Goal: Information Seeking & Learning: Learn about a topic

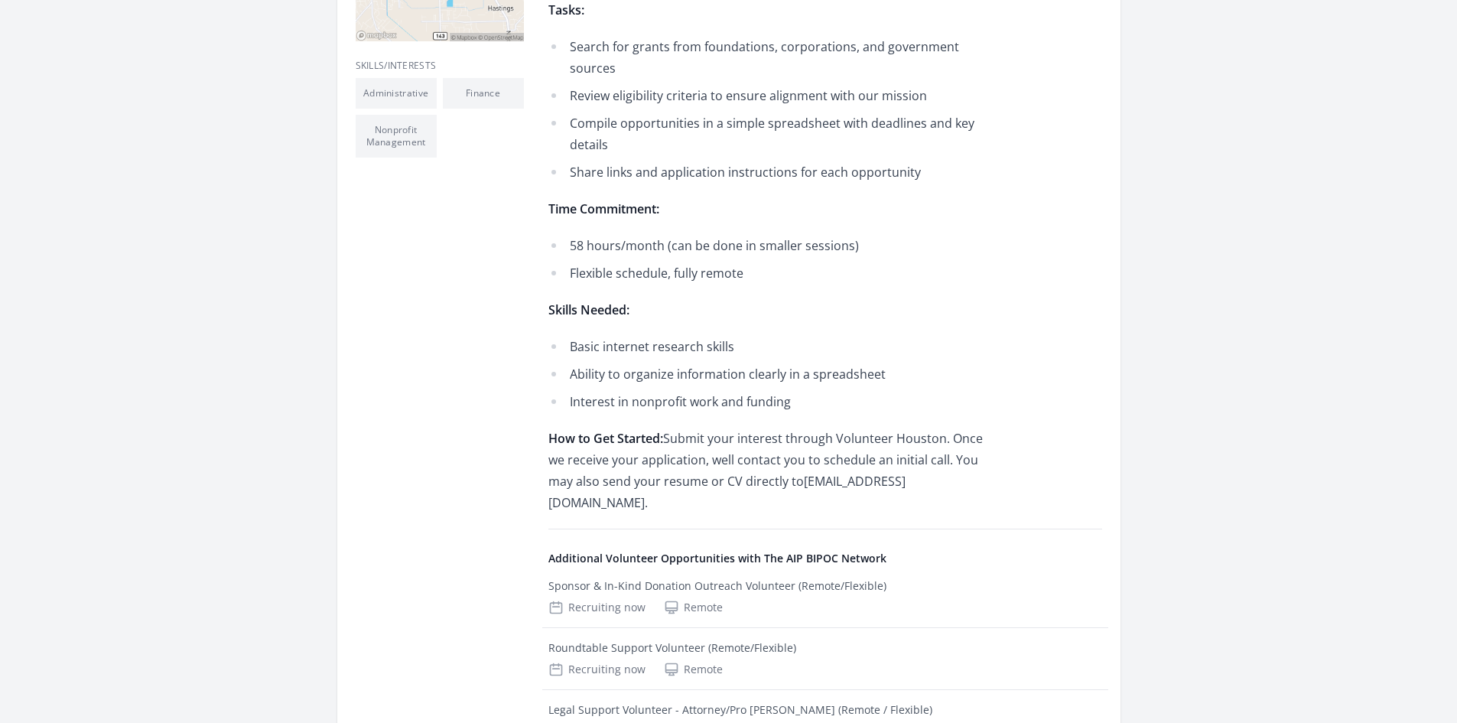
scroll to position [382, 0]
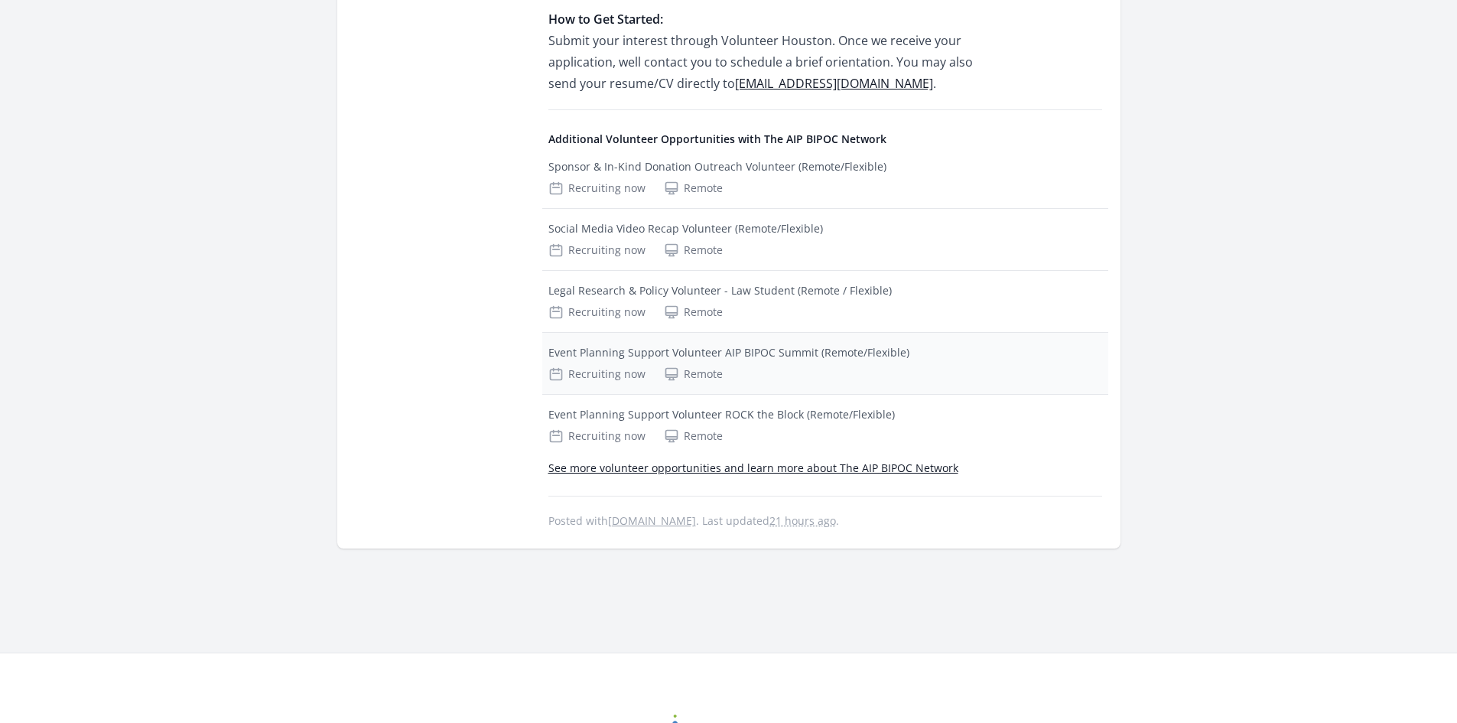
scroll to position [1179, 0]
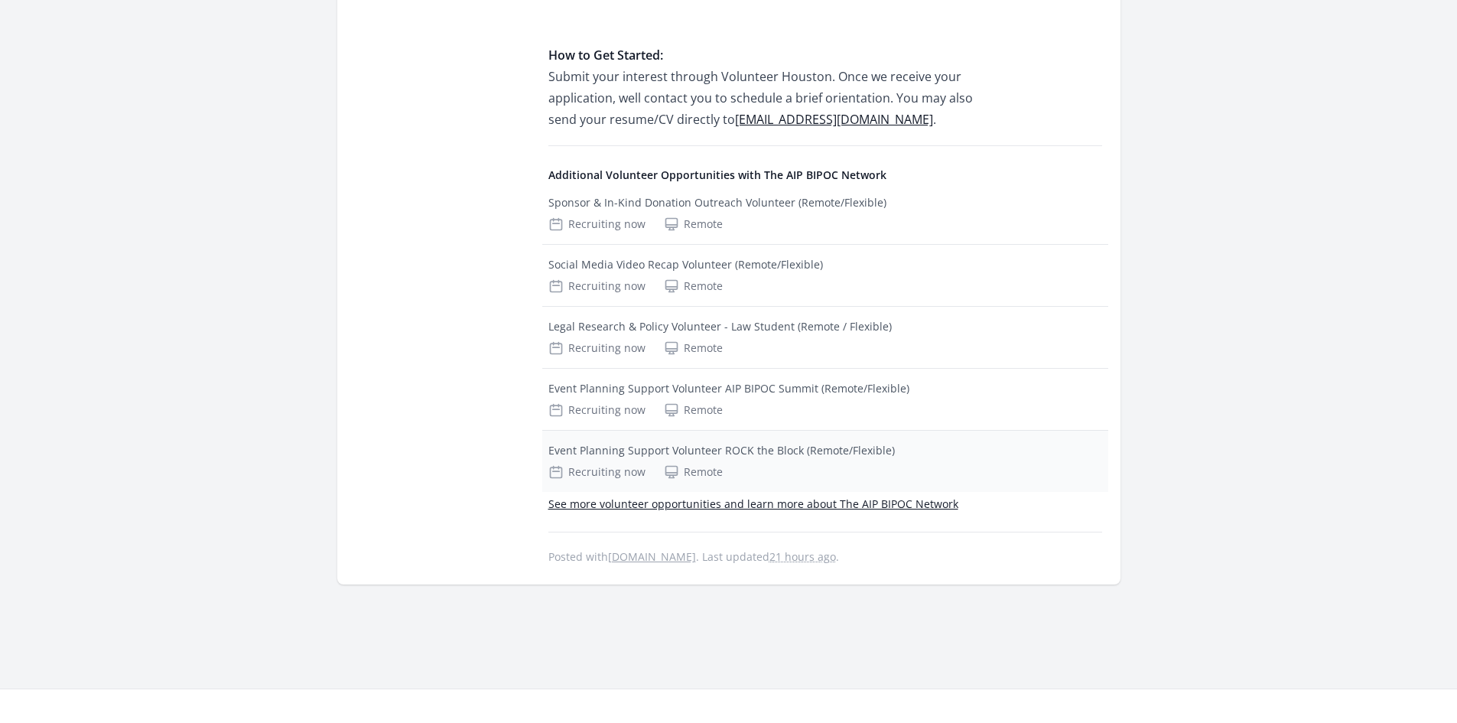
click at [866, 464] on div "Recruiting now Remote" at bounding box center [825, 471] width 554 height 15
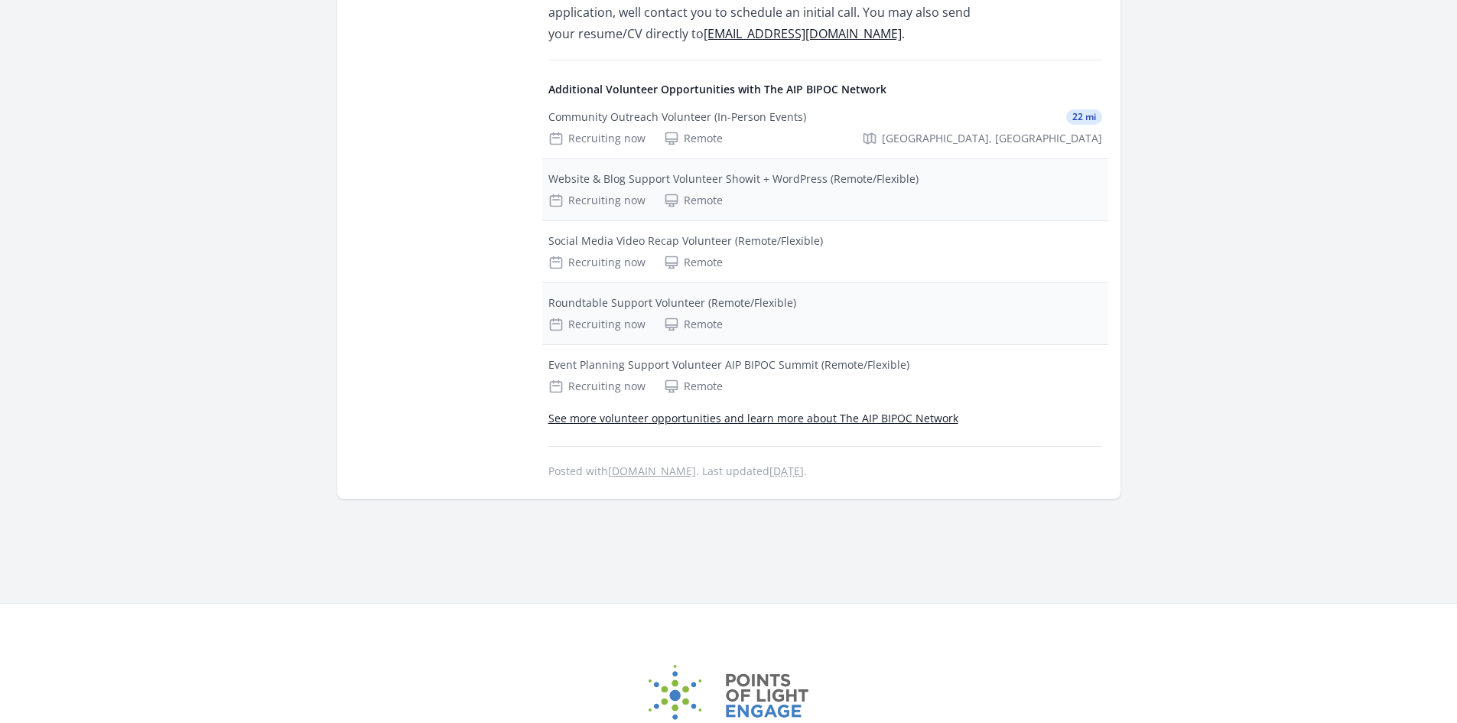
scroll to position [1224, 0]
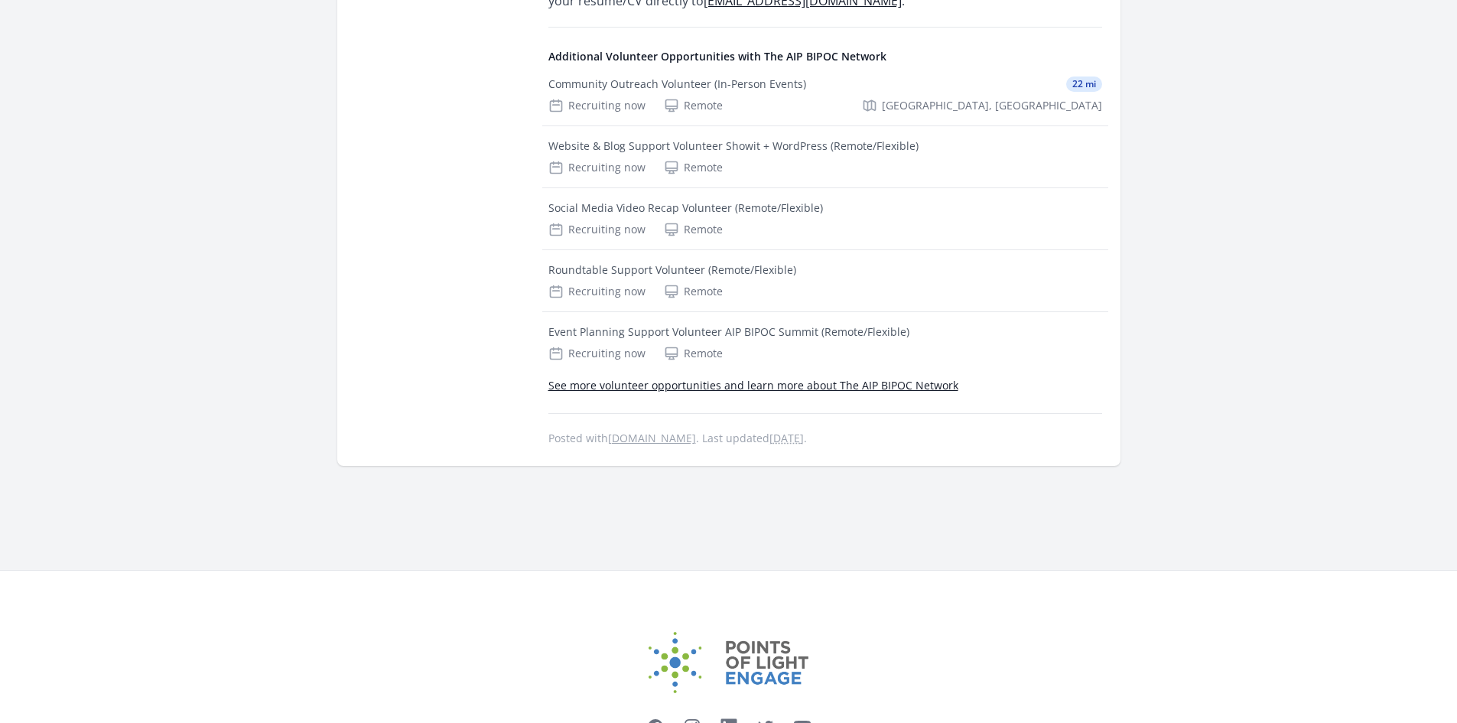
click at [623, 378] on link "See more volunteer opportunities and learn more about The AIP BIPOC Network" at bounding box center [753, 385] width 410 height 15
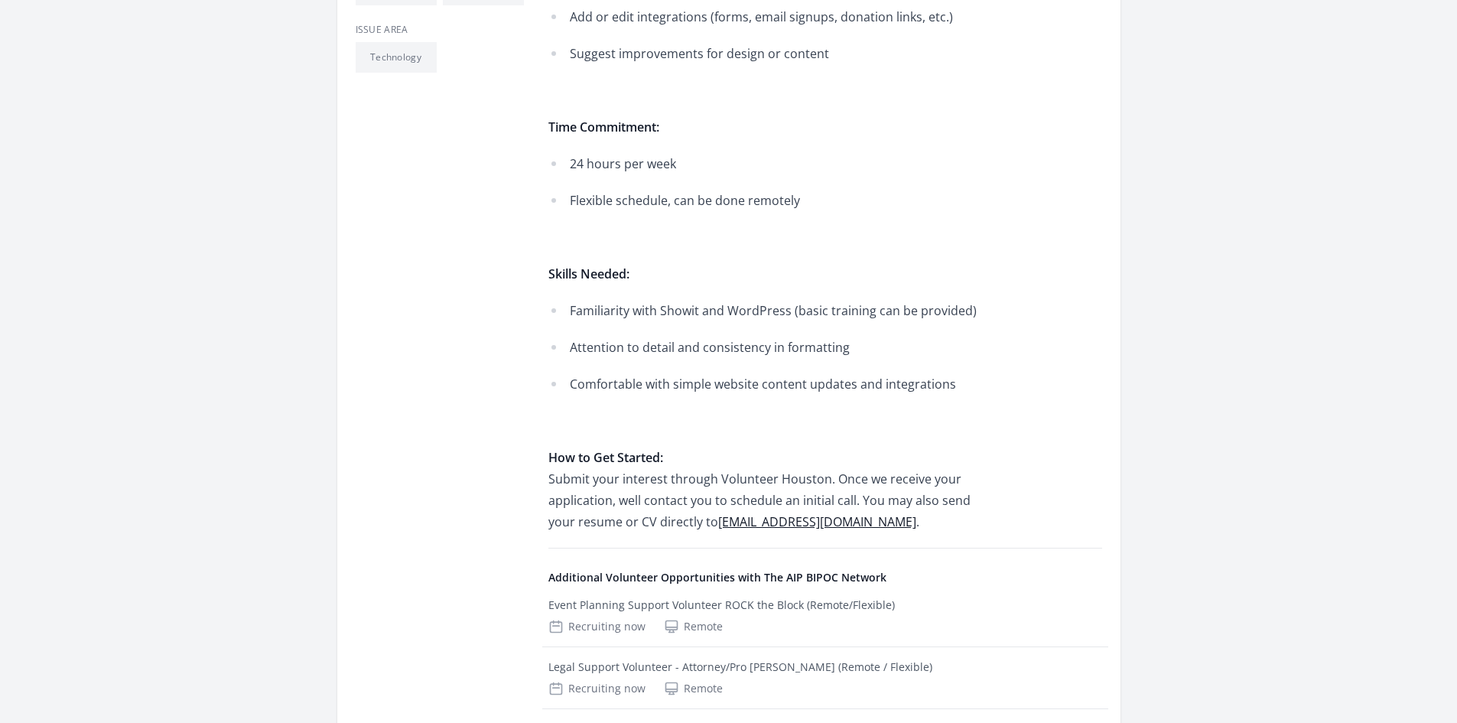
scroll to position [612, 0]
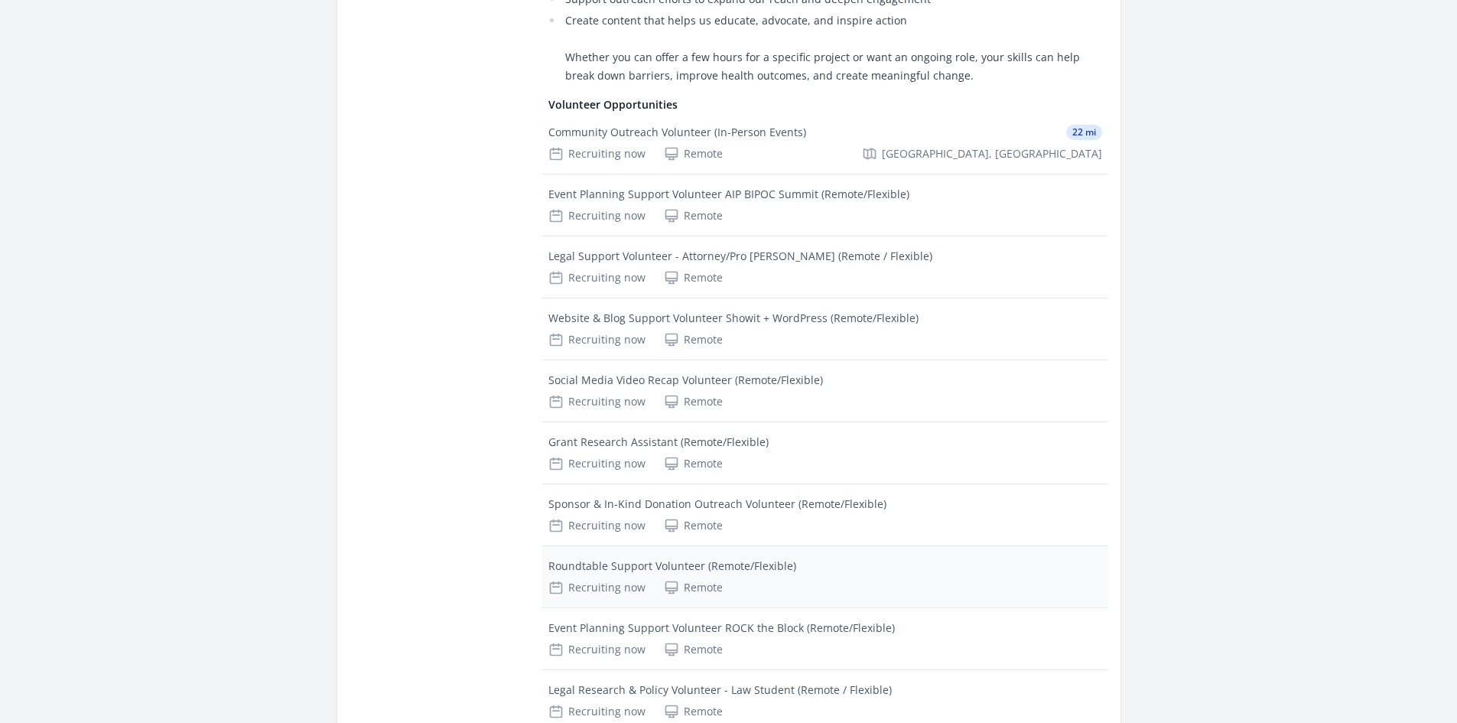
scroll to position [1312, 0]
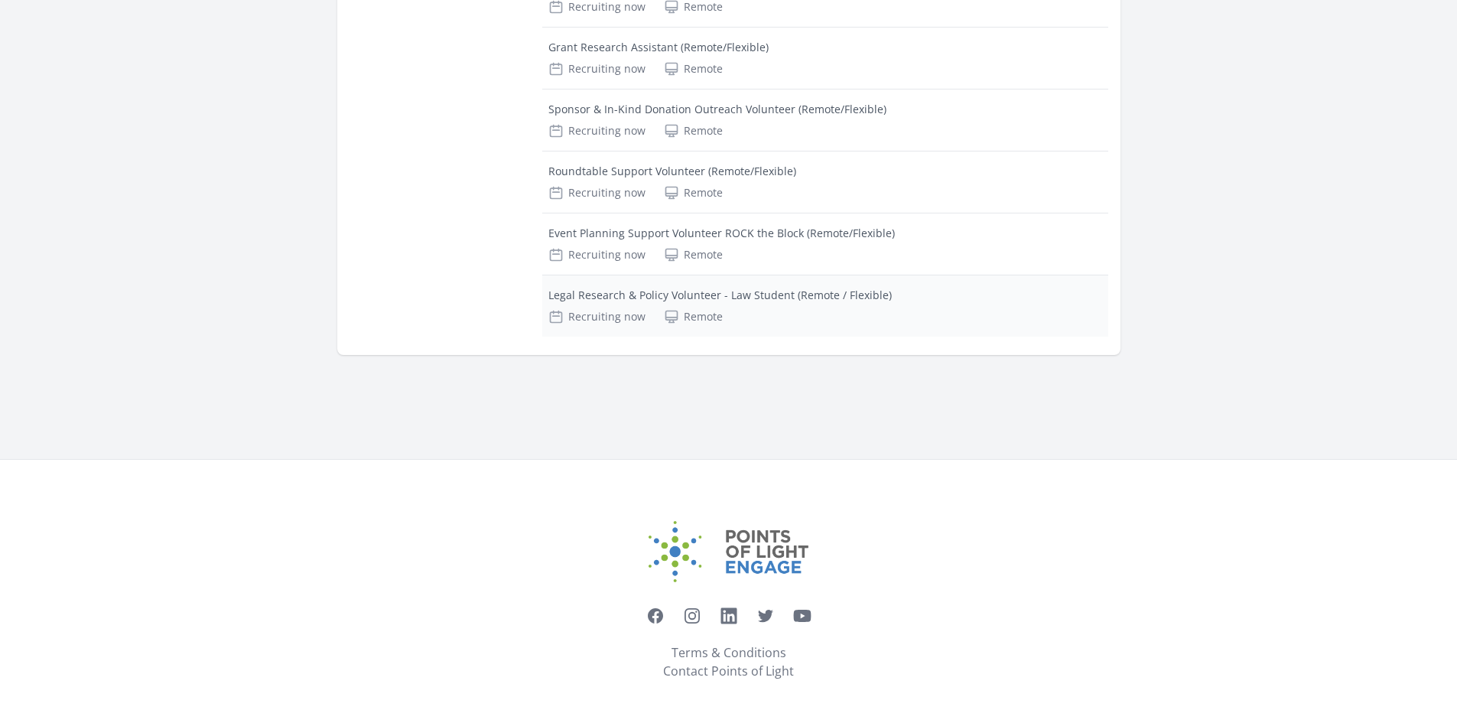
drag, startPoint x: 936, startPoint y: 349, endPoint x: 601, endPoint y: 293, distance: 339.6
click at [601, 293] on div "Legal Research & Policy Volunteer - Law Student (Remote / Flexible)" at bounding box center [719, 295] width 343 height 15
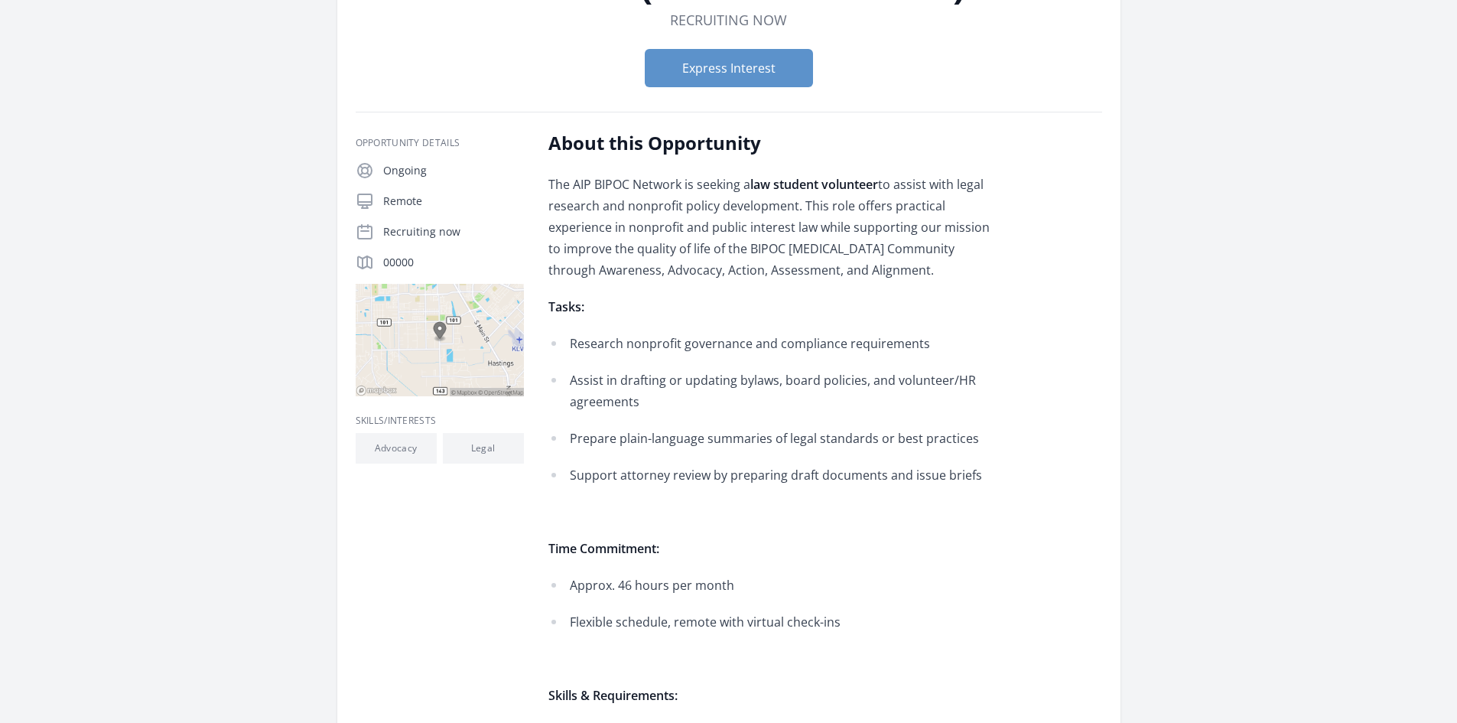
scroll to position [535, 0]
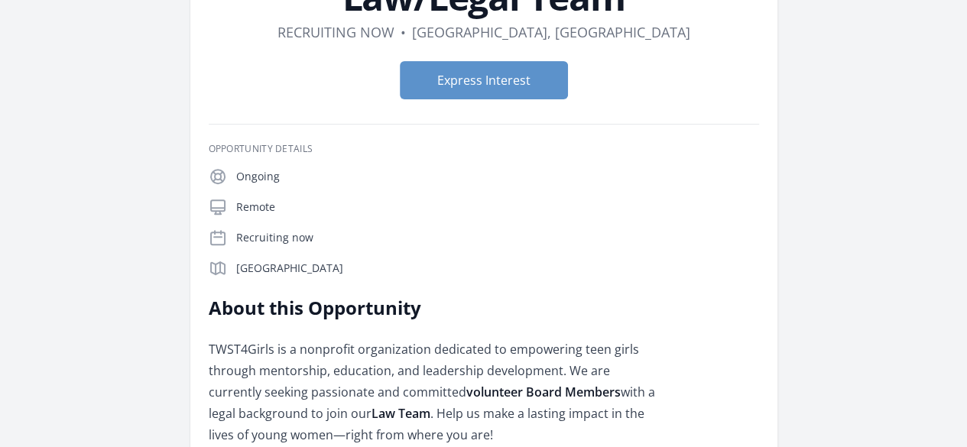
scroll to position [229, 0]
